Goal: Task Accomplishment & Management: Manage account settings

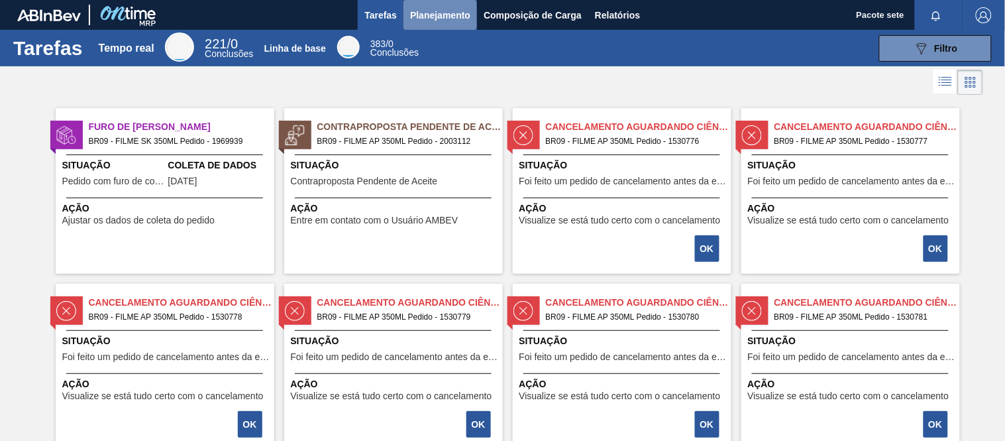
click at [421, 17] on font "Planejamento" at bounding box center [440, 15] width 60 height 11
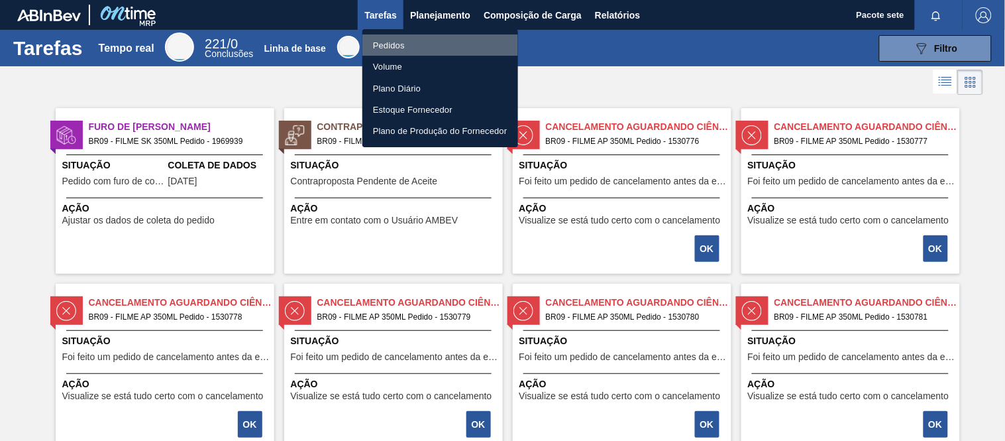
click at [389, 42] on font "Pedidos" at bounding box center [389, 45] width 32 height 10
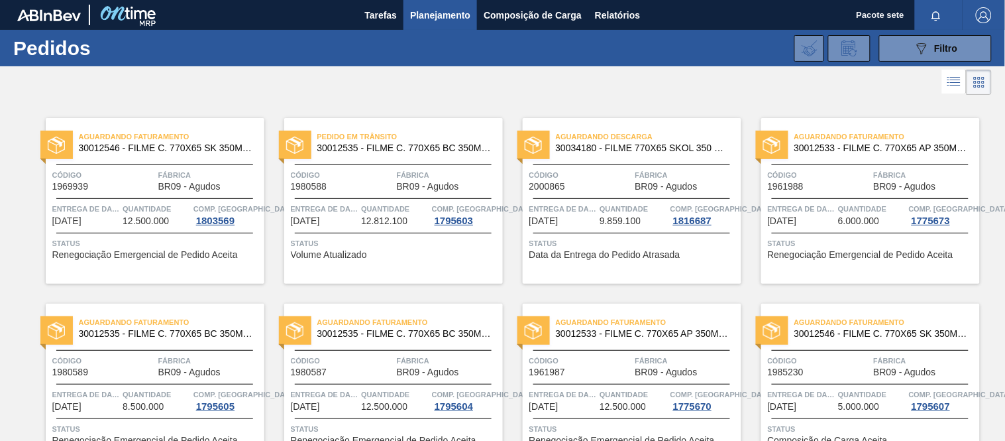
click at [357, 177] on span "Código" at bounding box center [342, 174] width 103 height 13
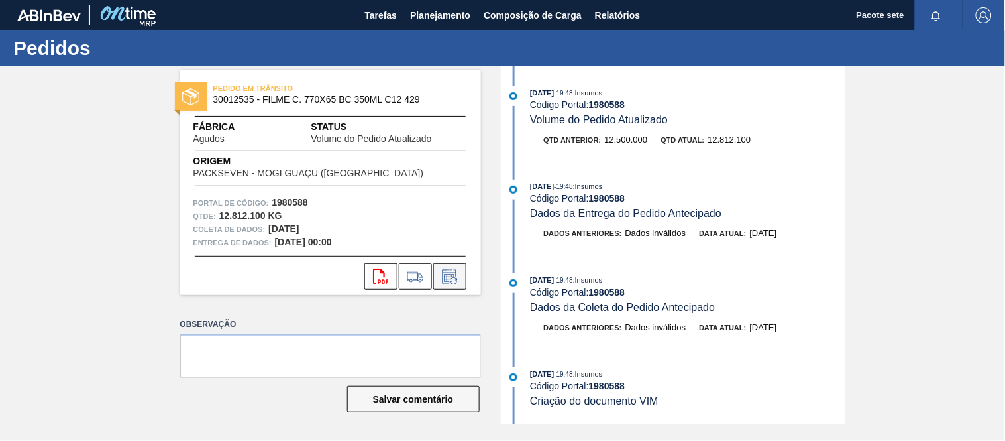
click at [455, 274] on icon at bounding box center [449, 275] width 14 height 15
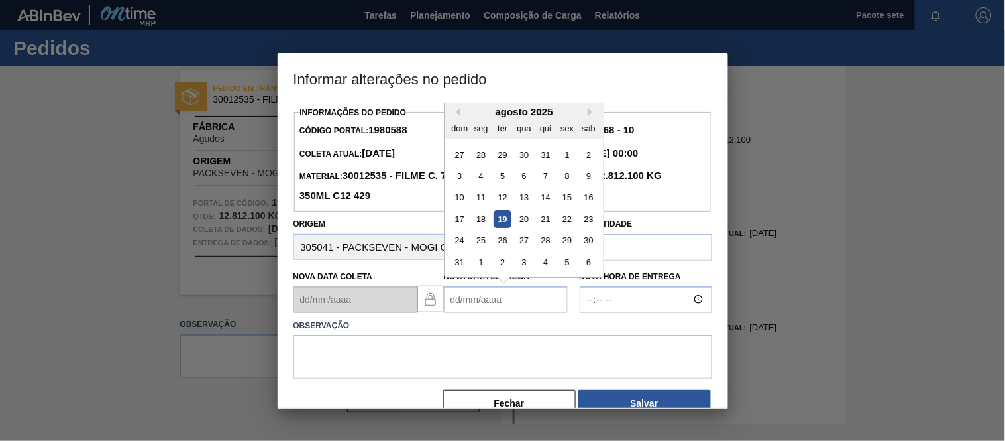
click at [525, 296] on Entrega "Nova Data Entrega" at bounding box center [506, 299] width 124 height 27
click at [584, 115] on div "agosto de 2025" at bounding box center [524, 111] width 159 height 11
click at [547, 220] on font "21" at bounding box center [545, 219] width 9 height 10
type Entrega "[DATE]"
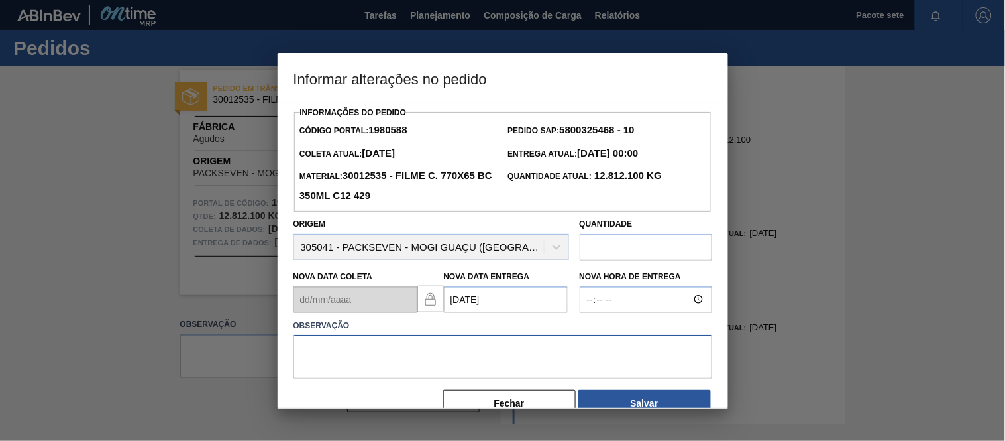
click at [425, 355] on textarea at bounding box center [503, 357] width 419 height 44
type textarea "d"
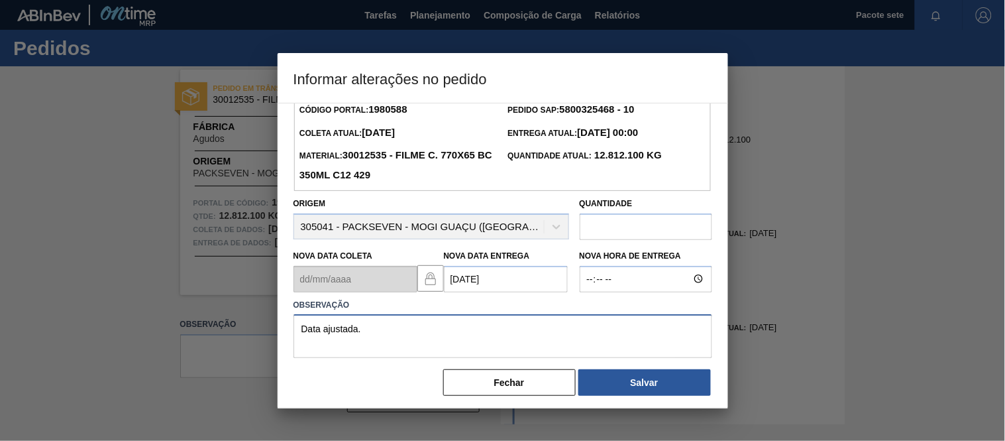
scroll to position [29, 0]
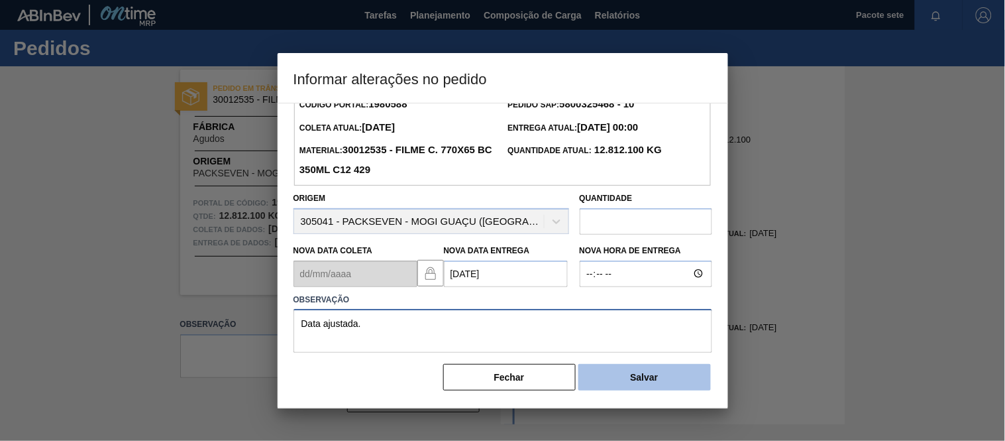
type textarea "Data ajustada."
click at [667, 372] on button "Salvar" at bounding box center [645, 377] width 133 height 27
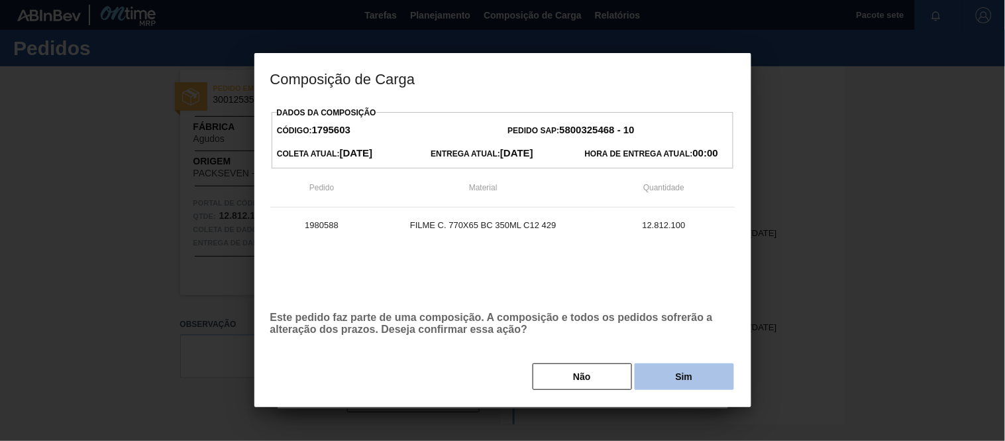
click at [665, 372] on button "Sim" at bounding box center [684, 376] width 99 height 27
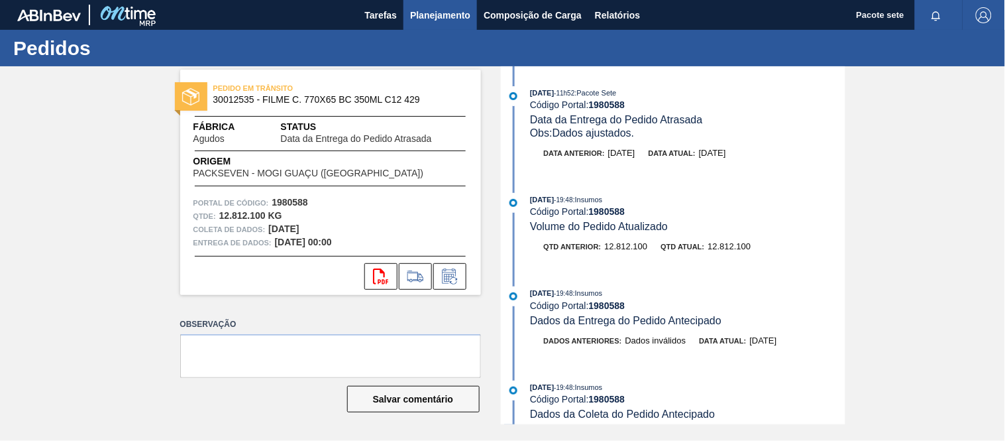
click at [438, 13] on font "Planejamento" at bounding box center [440, 15] width 60 height 11
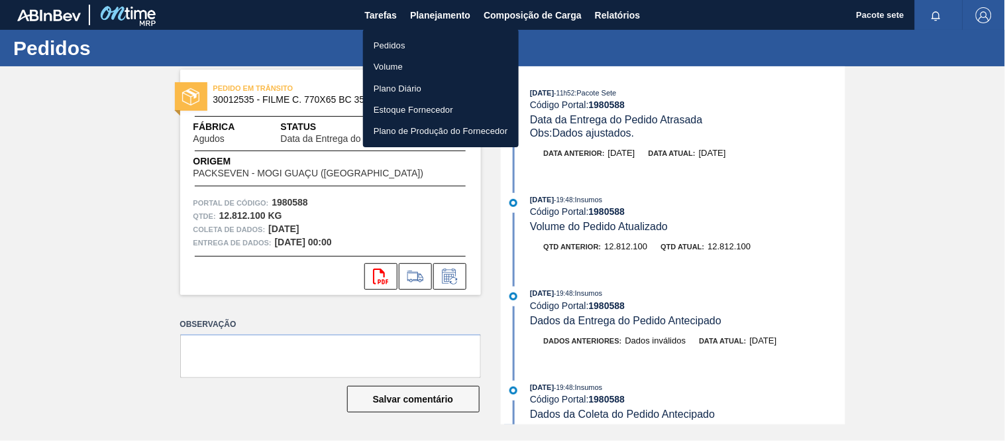
click at [412, 44] on li "Pedidos" at bounding box center [441, 44] width 156 height 21
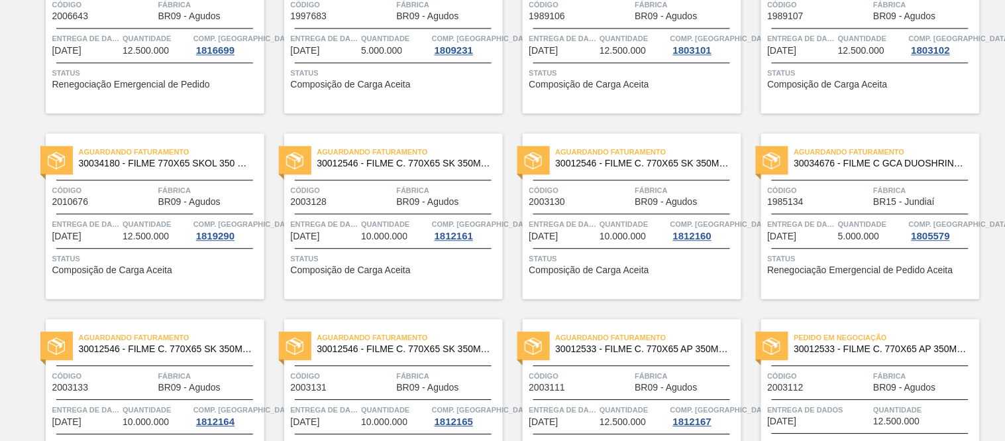
scroll to position [454, 0]
